Goal: Answer question/provide support

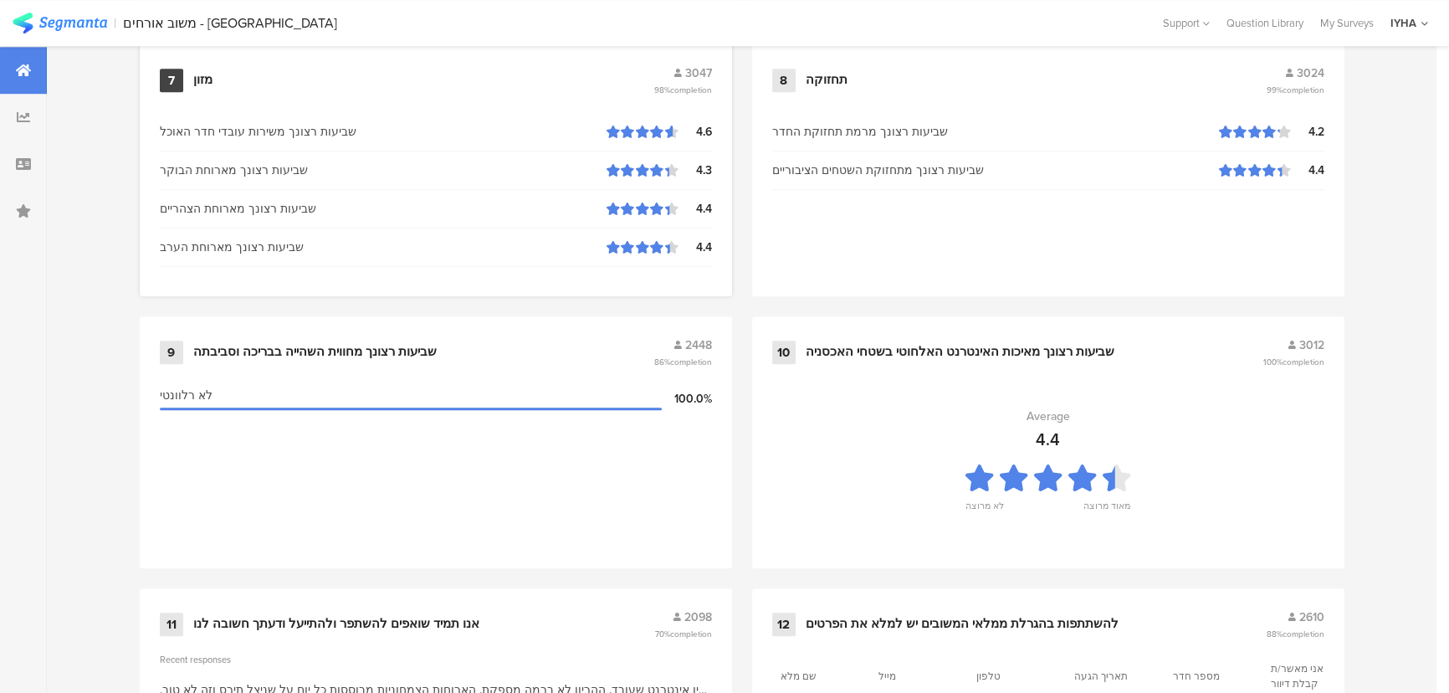
scroll to position [1757, 0]
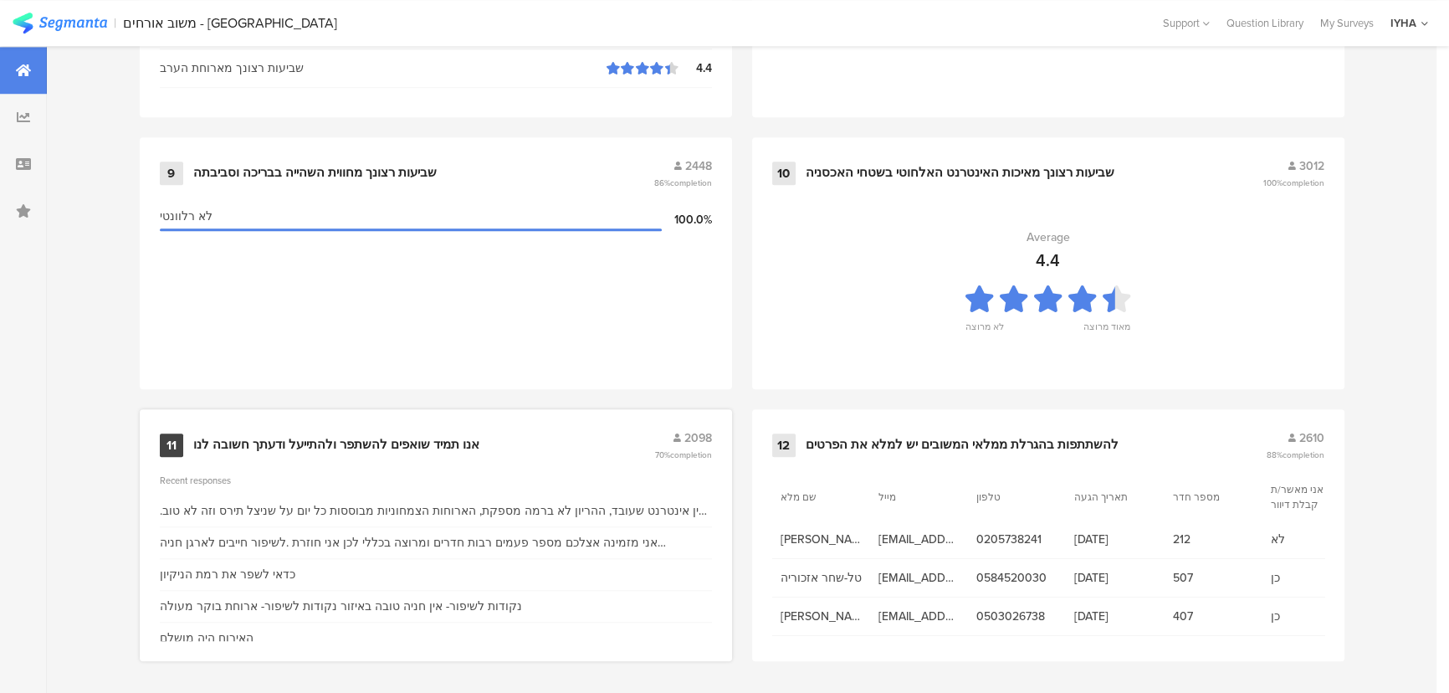
click at [428, 443] on div "אנו תמיד שואפים להשתפר ולהתייעל ודעתך חשובה לנו" at bounding box center [336, 445] width 286 height 17
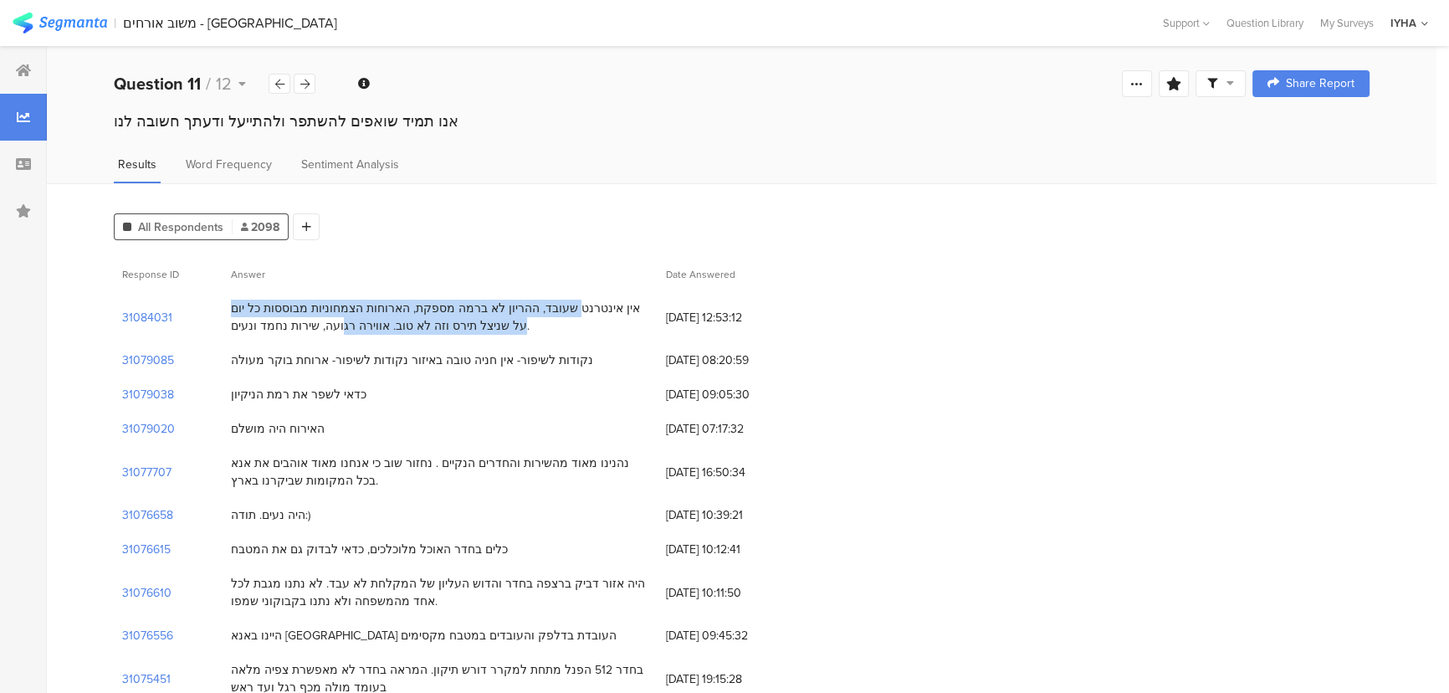
drag, startPoint x: 619, startPoint y: 310, endPoint x: 355, endPoint y: 324, distance: 263.8
click at [355, 324] on div "אין אינטרנט שעובד, ההריון לא ברמה מספקת, הארוחות הצמחוניות מבוססות כל יום על שנ…" at bounding box center [440, 316] width 418 height 35
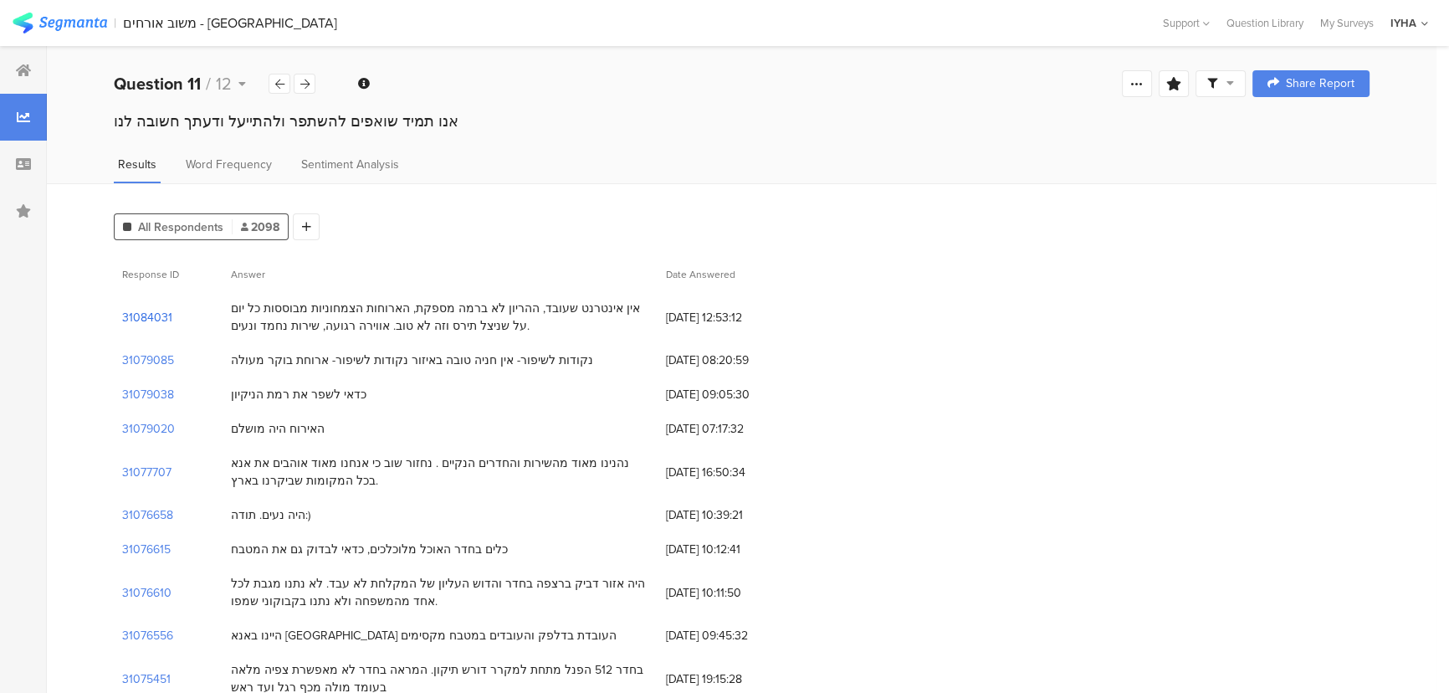
click at [149, 318] on section "31084031" at bounding box center [147, 318] width 50 height 18
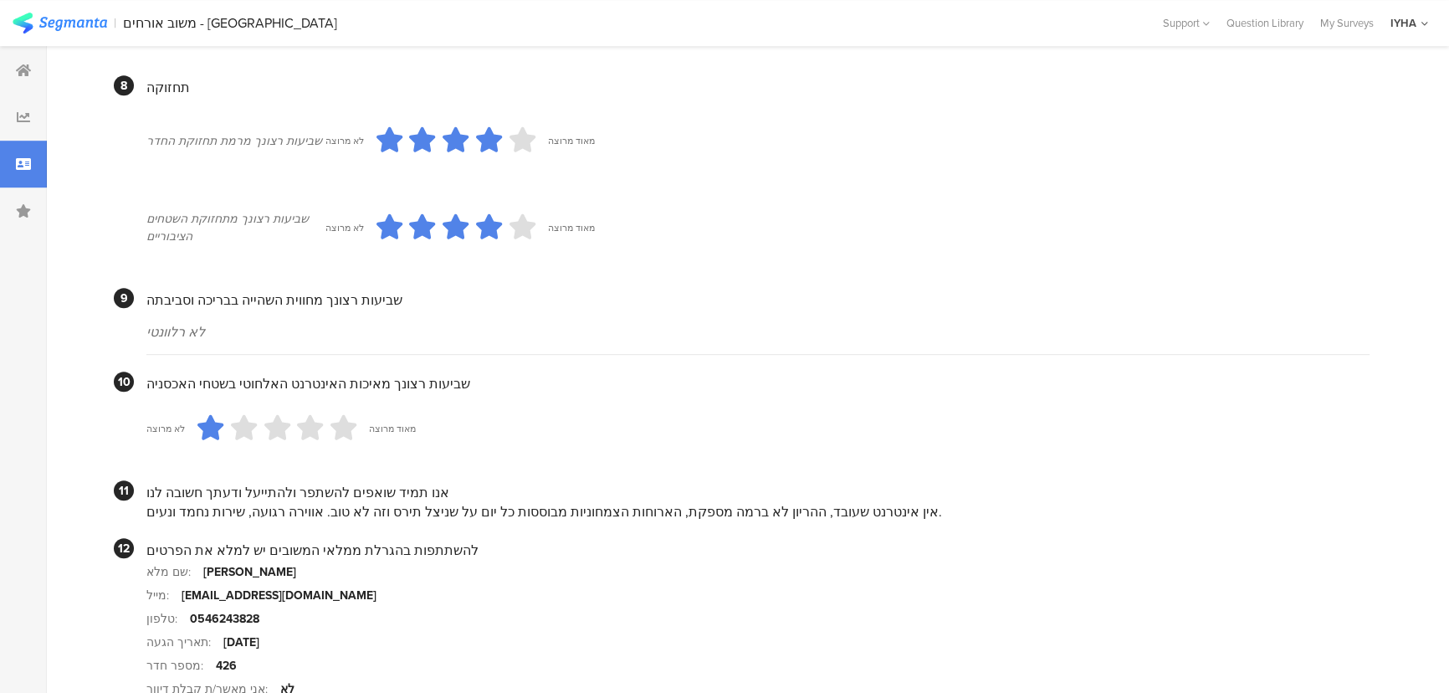
scroll to position [1528, 0]
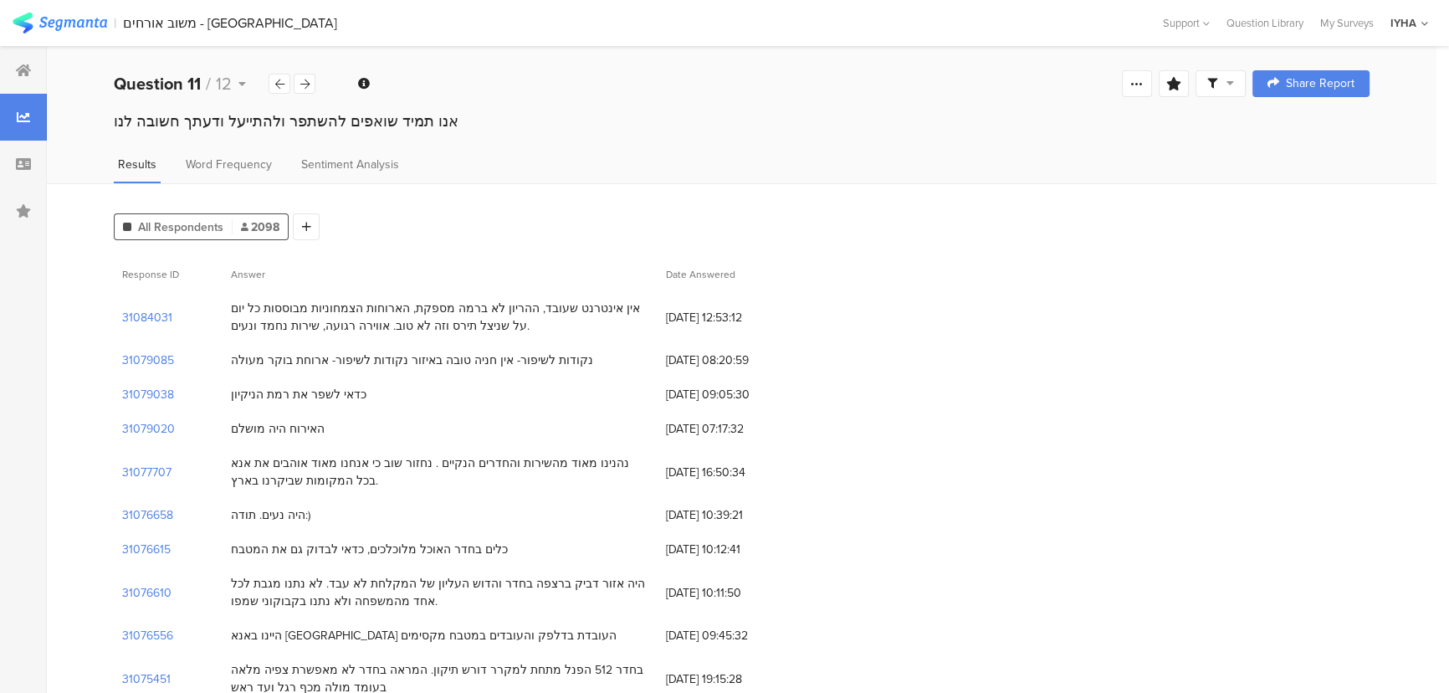
drag, startPoint x: 513, startPoint y: 363, endPoint x: 424, endPoint y: 521, distance: 181.3
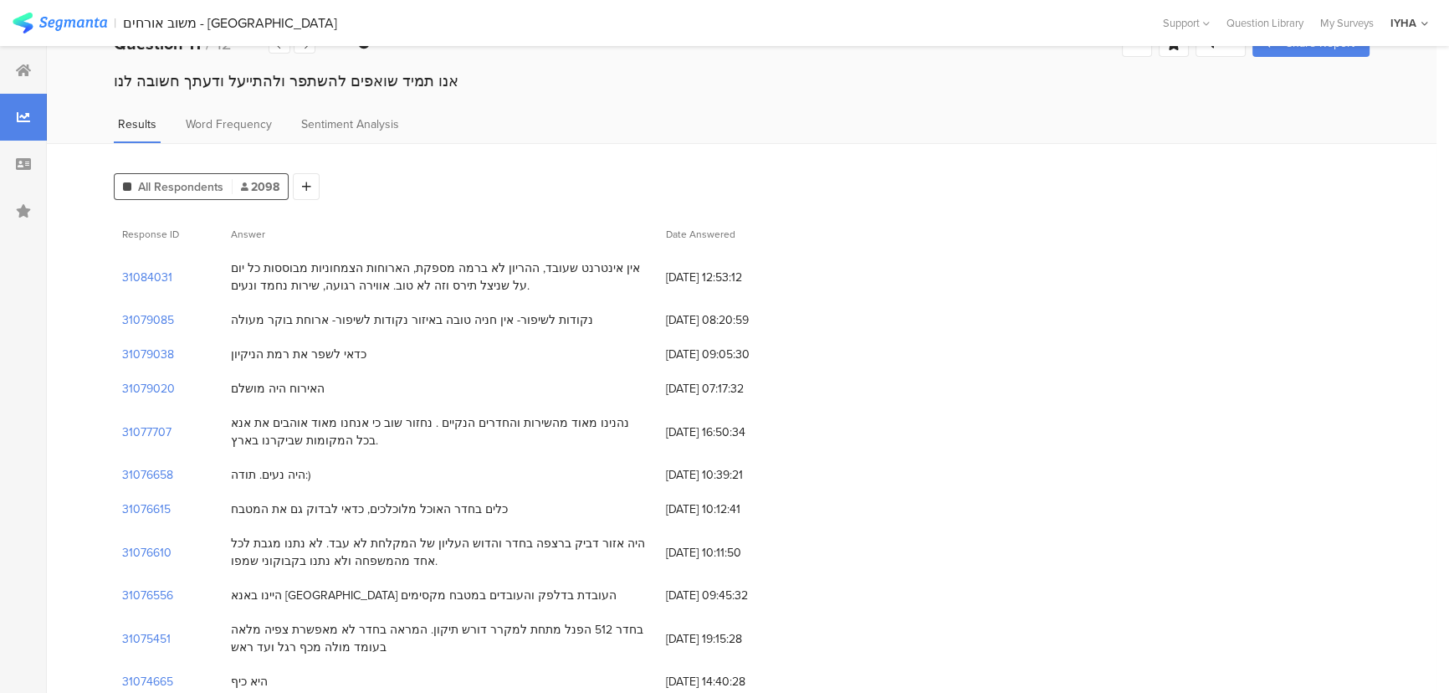
scroll to position [75, 0]
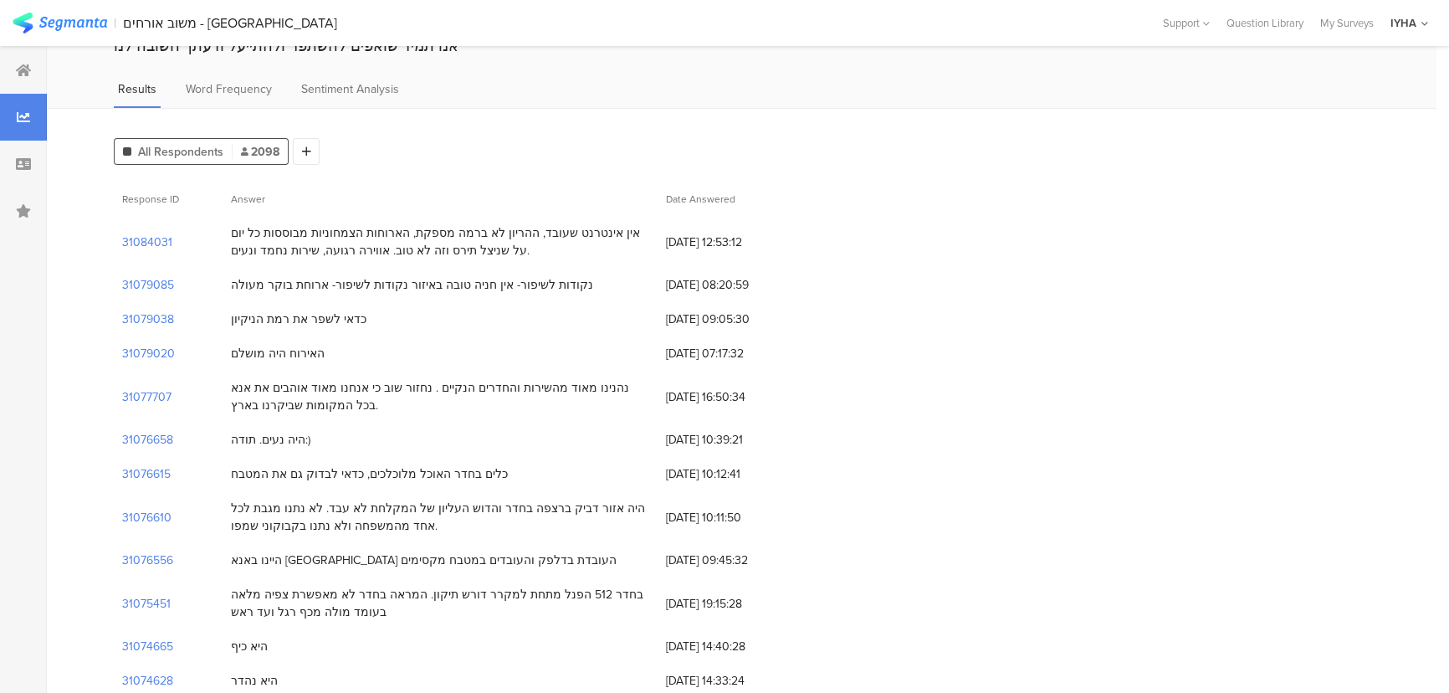
click at [463, 465] on div "כלים בחדר האוכל מלוכלכים, כדאי לבדוק גם את המטבח" at bounding box center [369, 474] width 277 height 18
